Goal: Information Seeking & Learning: Learn about a topic

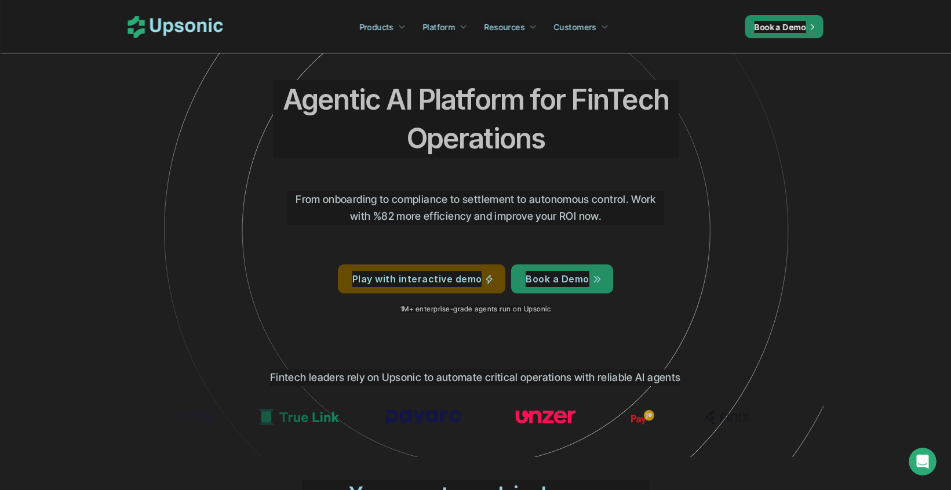
scroll to position [23, 0]
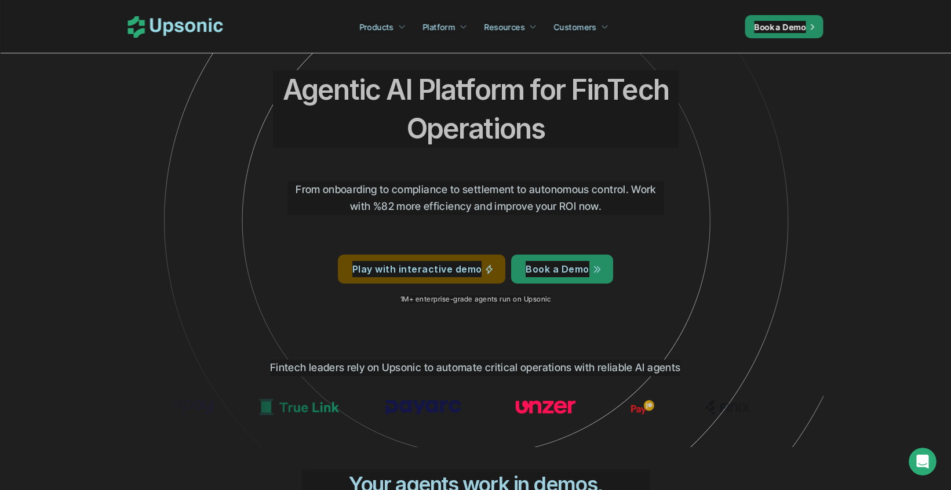
click at [387, 187] on p "From onboarding to compliance to settlement to autonomous control. Work with %8…" at bounding box center [475, 198] width 377 height 34
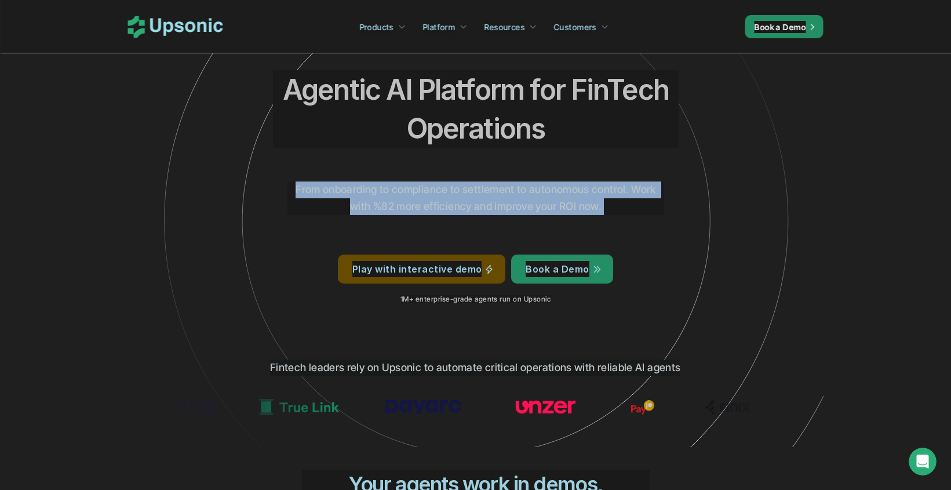
click at [387, 187] on p "From onboarding to compliance to settlement to autonomous control. Work with %8…" at bounding box center [475, 198] width 377 height 34
click at [421, 197] on p "From onboarding to compliance to settlement to autonomous control. Work with %8…" at bounding box center [475, 198] width 377 height 34
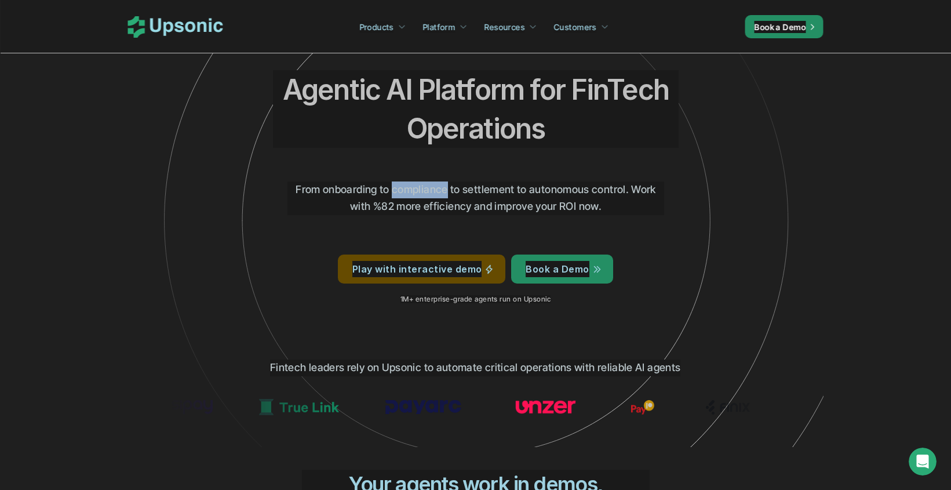
click at [421, 197] on p "From onboarding to compliance to settlement to autonomous control. Work with %8…" at bounding box center [475, 198] width 377 height 34
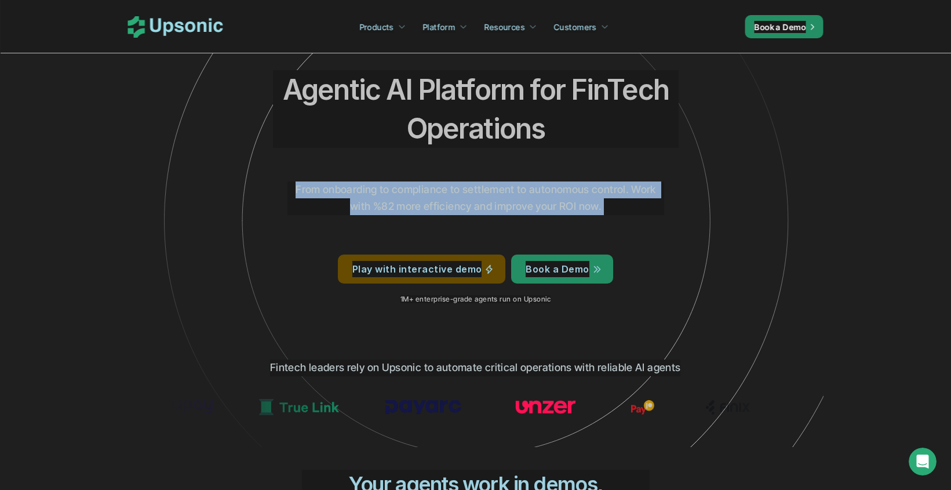
click at [421, 197] on p "From onboarding to compliance to settlement to autonomous control. Work with %8…" at bounding box center [475, 198] width 377 height 34
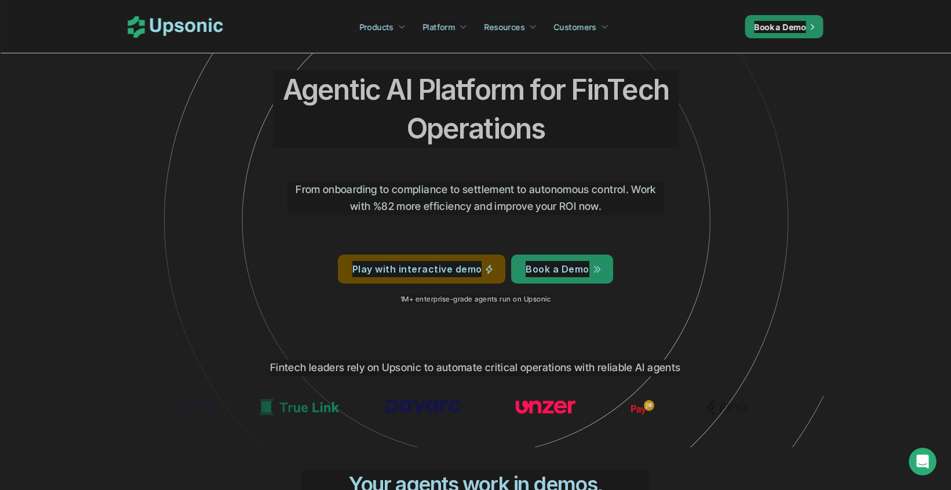
click at [443, 192] on p "From onboarding to compliance to settlement to autonomous control. Work with %8…" at bounding box center [475, 198] width 377 height 34
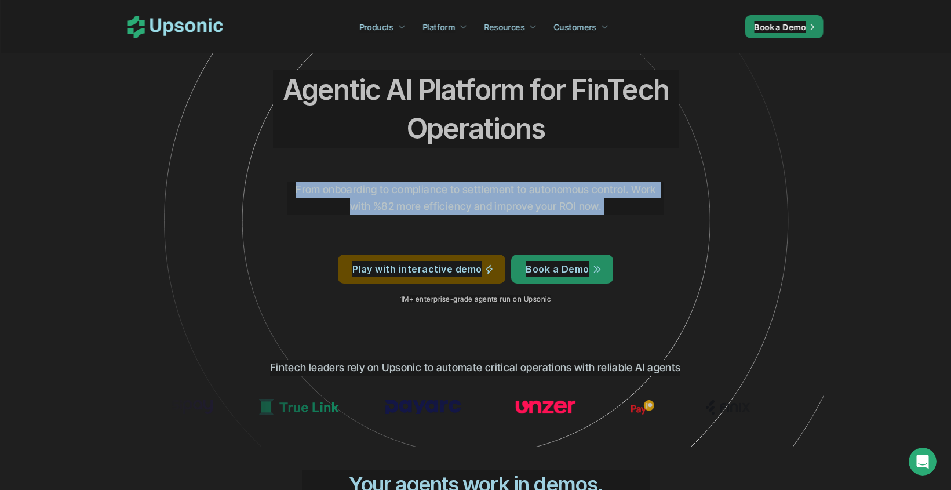
click at [443, 192] on p "From onboarding to compliance to settlement to autonomous control. Work with %8…" at bounding box center [475, 198] width 377 height 34
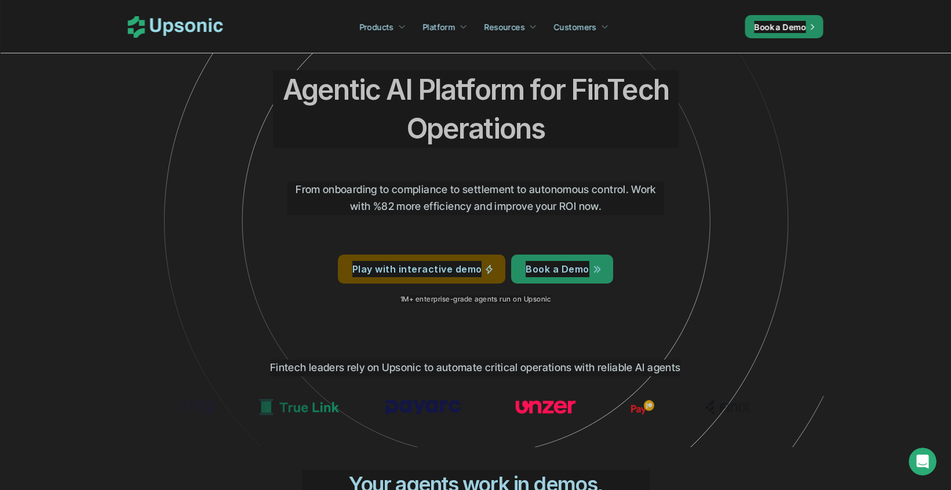
click at [511, 192] on p "From onboarding to compliance to settlement to autonomous control. Work with %8…" at bounding box center [475, 198] width 377 height 34
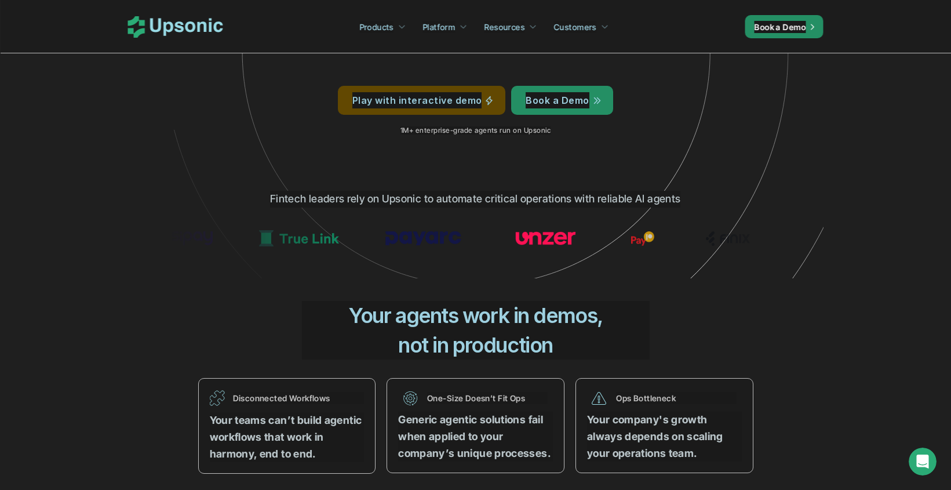
scroll to position [194, 0]
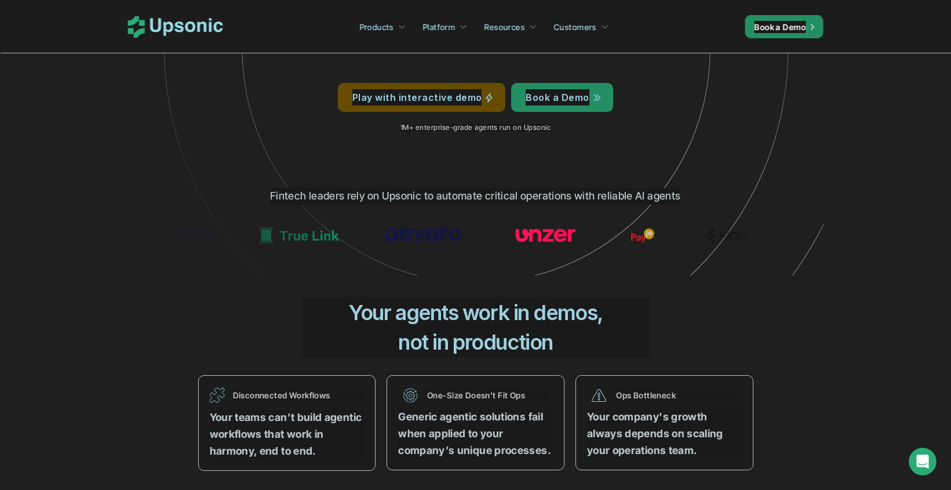
click at [370, 194] on p "Fintech leaders rely on Upsonic to automate critical operations with reliable A…" at bounding box center [475, 196] width 410 height 17
click at [401, 194] on p "Fintech leaders rely on Upsonic to automate critical operations with reliable A…" at bounding box center [475, 196] width 410 height 17
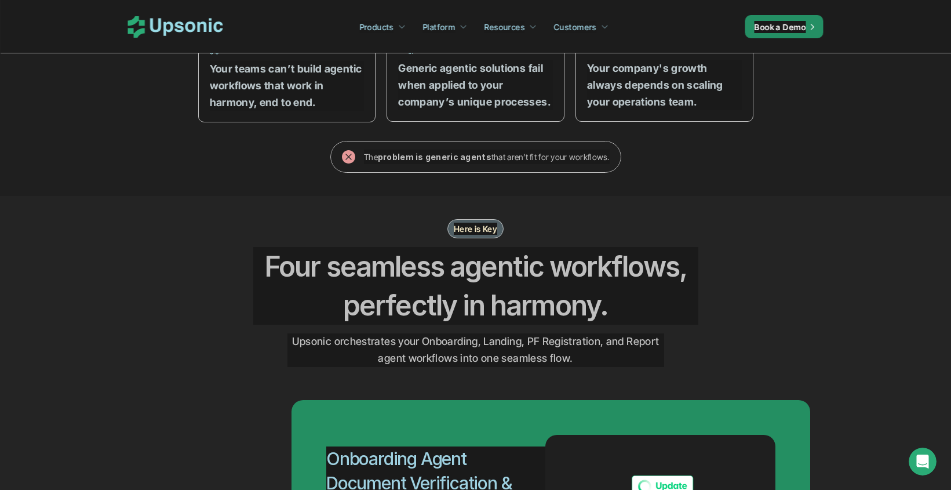
scroll to position [537, 0]
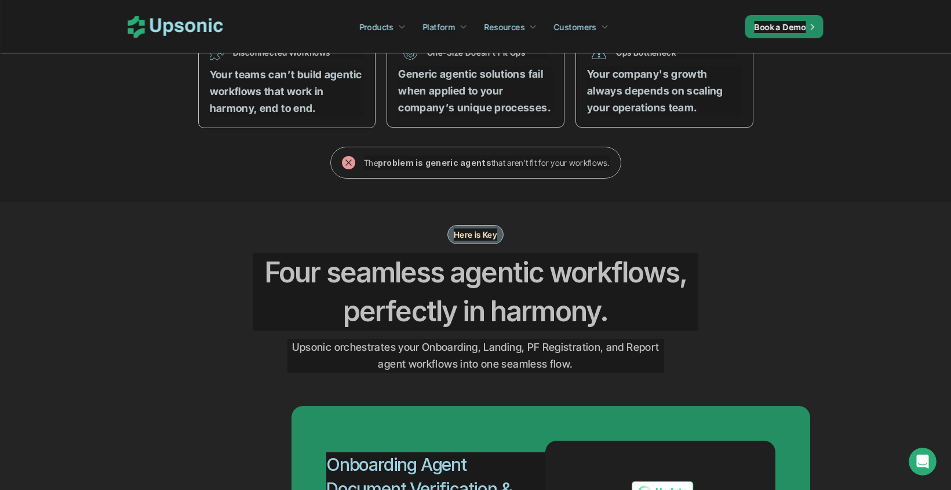
click at [276, 100] on p "Your teams can’t build agentic workflows that work in harmony, end to end." at bounding box center [287, 92] width 155 height 50
click at [317, 100] on p "Your teams can’t build agentic workflows that work in harmony, end to end." at bounding box center [287, 92] width 155 height 50
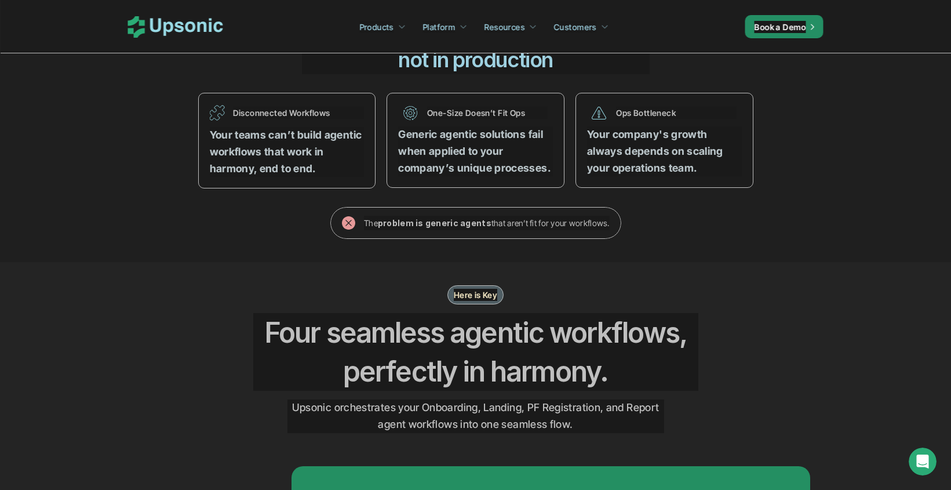
scroll to position [475, 0]
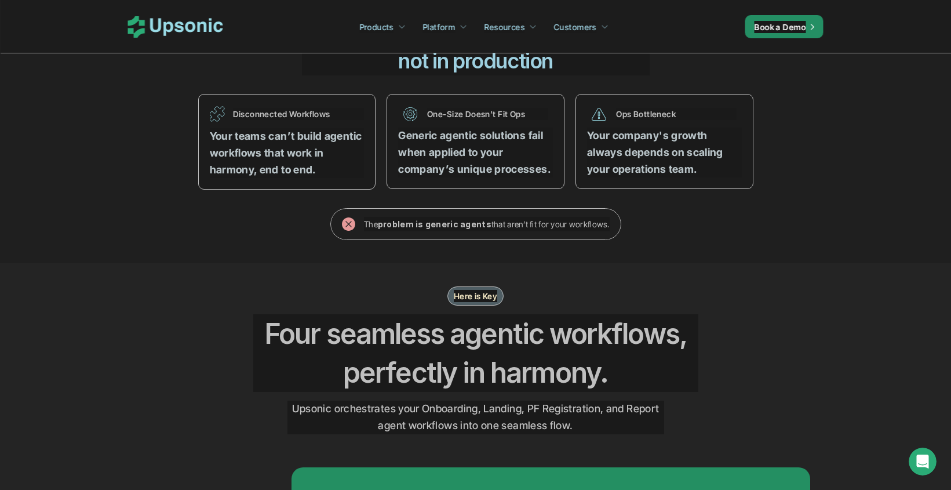
click at [465, 150] on strong "Generic agentic solutions fail when applied to your company’s unique processes." at bounding box center [474, 152] width 152 height 46
click at [508, 167] on strong "Generic agentic solutions fail when applied to your company’s unique processes." at bounding box center [474, 152] width 152 height 46
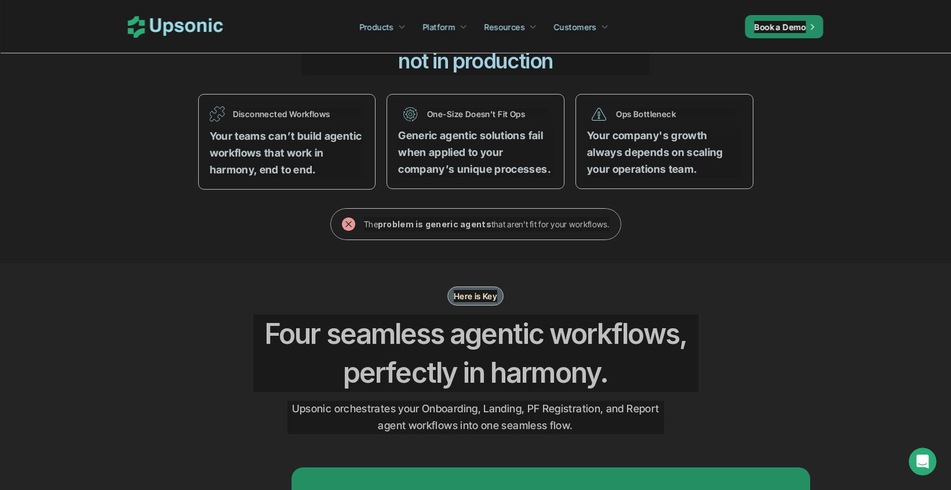
click at [508, 167] on strong "Generic agentic solutions fail when applied to your company’s unique processes." at bounding box center [474, 152] width 152 height 46
click at [528, 167] on strong "Generic agentic solutions fail when applied to your company’s unique processes." at bounding box center [474, 152] width 152 height 46
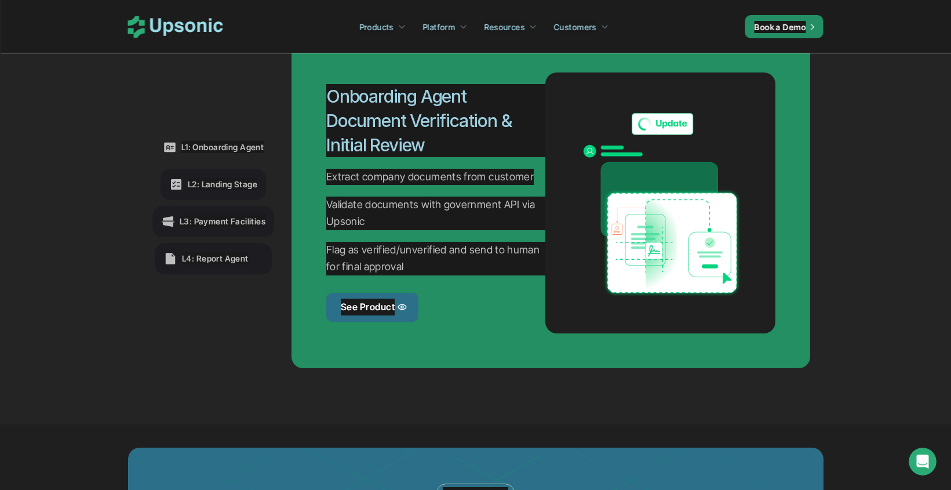
scroll to position [906, 0]
